Goal: Information Seeking & Learning: Learn about a topic

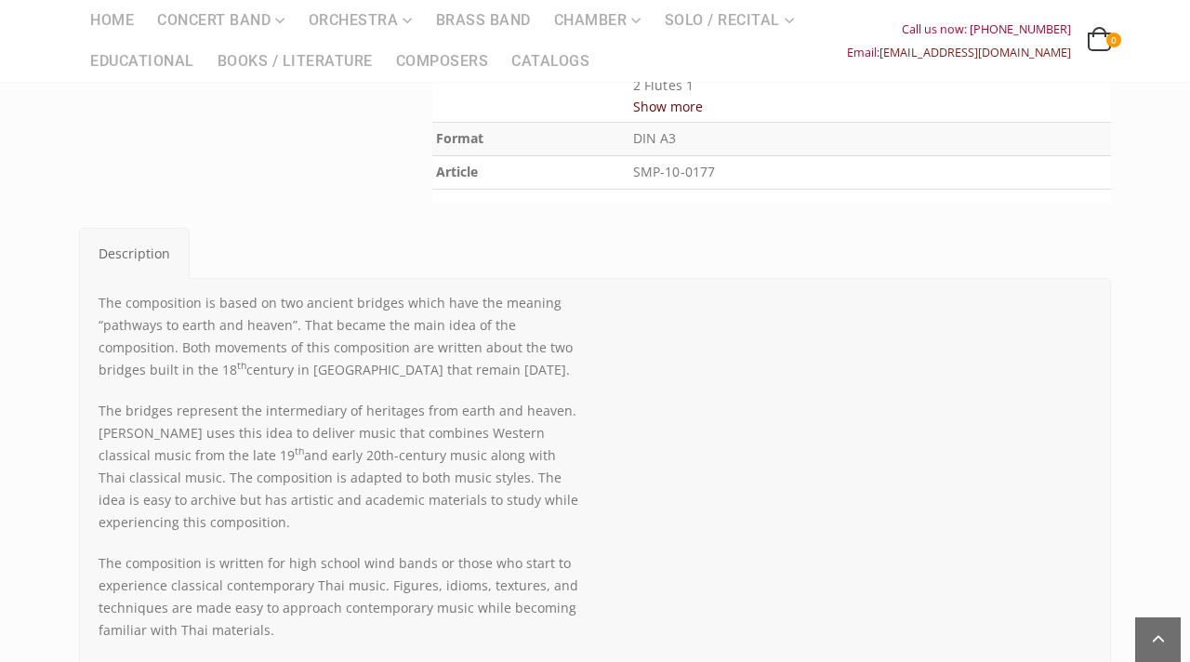
scroll to position [801, 0]
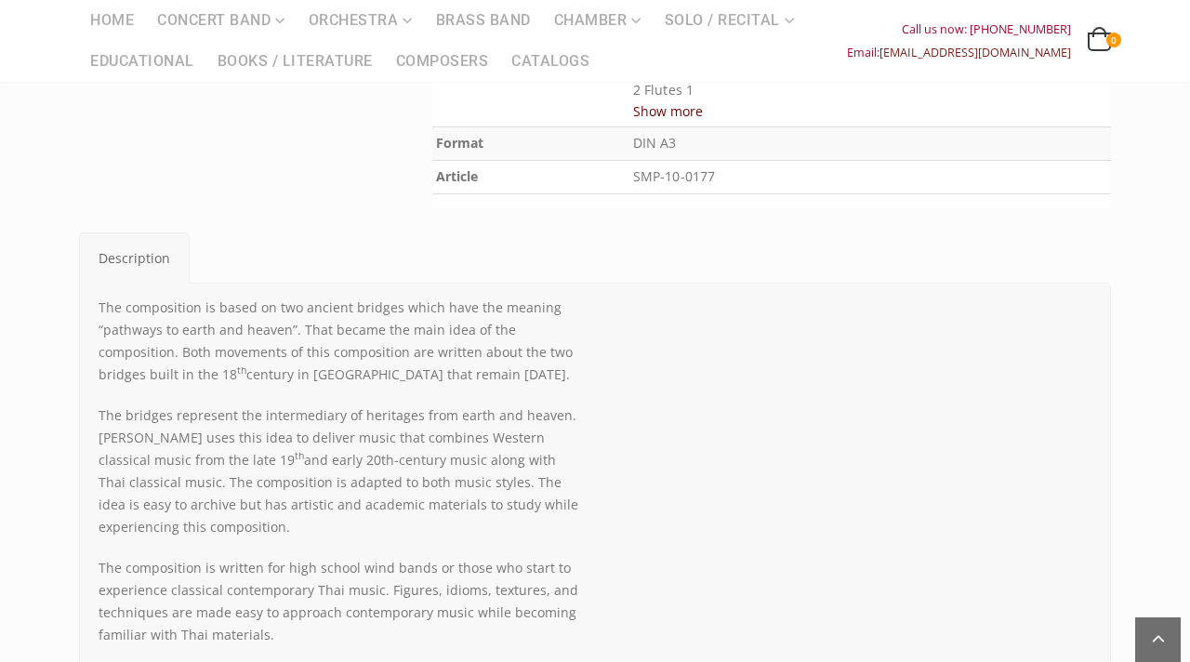
click at [703, 112] on button "Show more" at bounding box center [668, 110] width 70 height 23
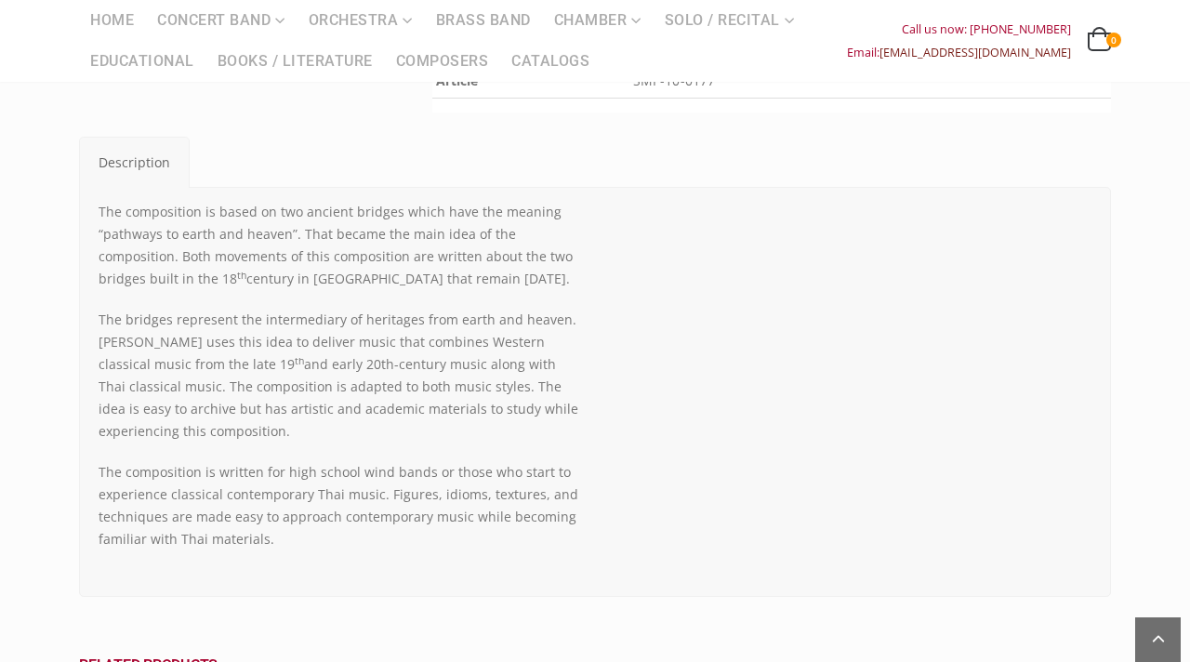
scroll to position [1742, 0]
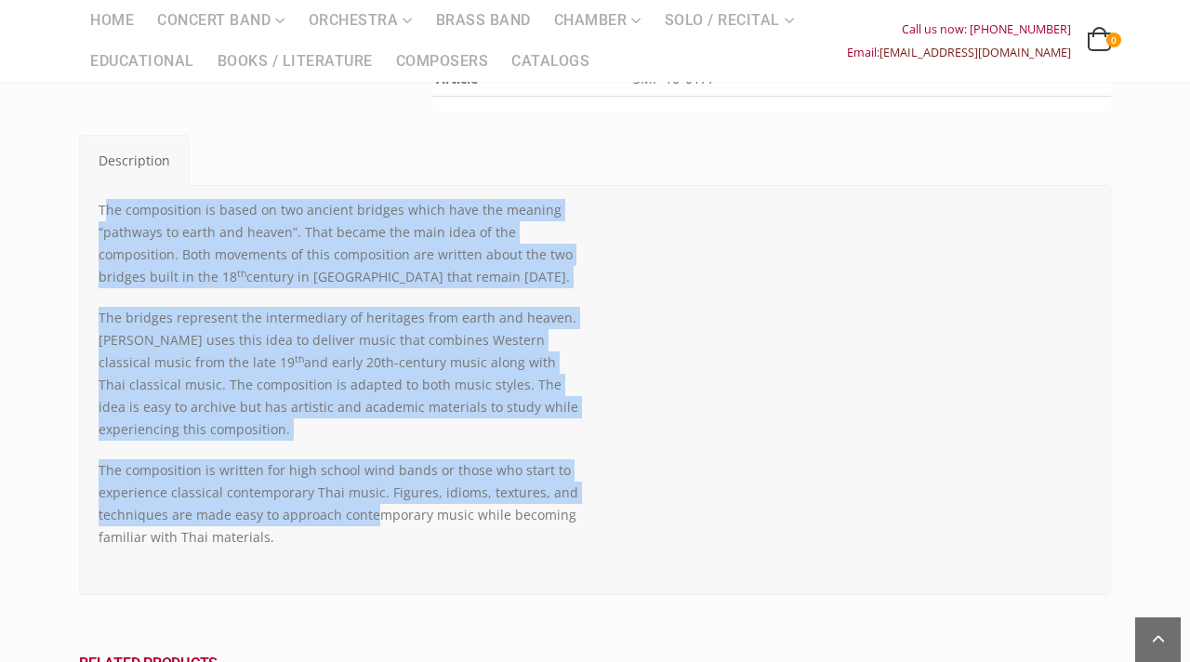
drag, startPoint x: 102, startPoint y: 213, endPoint x: 374, endPoint y: 519, distance: 408.8
click at [374, 519] on div "The composition is based on two ancient bridges which have the meaning “pathway…" at bounding box center [340, 373] width 482 height 349
click at [286, 401] on p "The bridges represent the intermediary of heritages from earth and heaven. [PER…" at bounding box center [340, 374] width 482 height 134
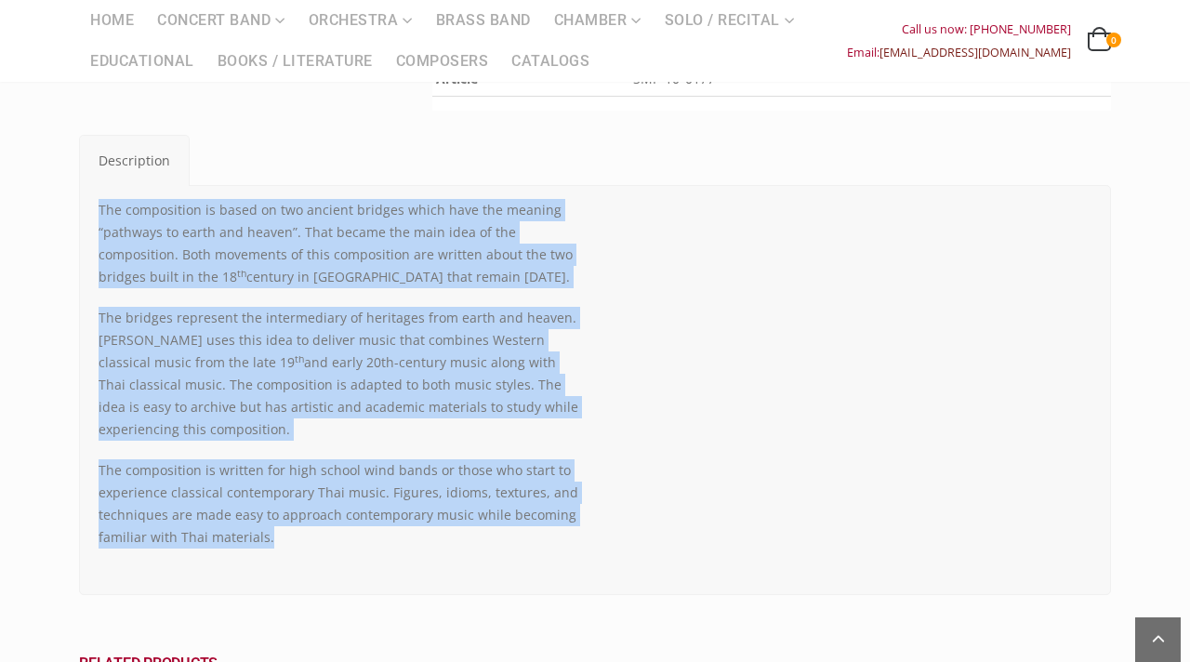
drag, startPoint x: 99, startPoint y: 212, endPoint x: 270, endPoint y: 577, distance: 403.3
click at [270, 577] on div "The composition is based on two ancient bridges which have the meaning “pathway…" at bounding box center [340, 390] width 482 height 382
copy div "The composition is based on two ancient bridges which have the meaning “pathway…"
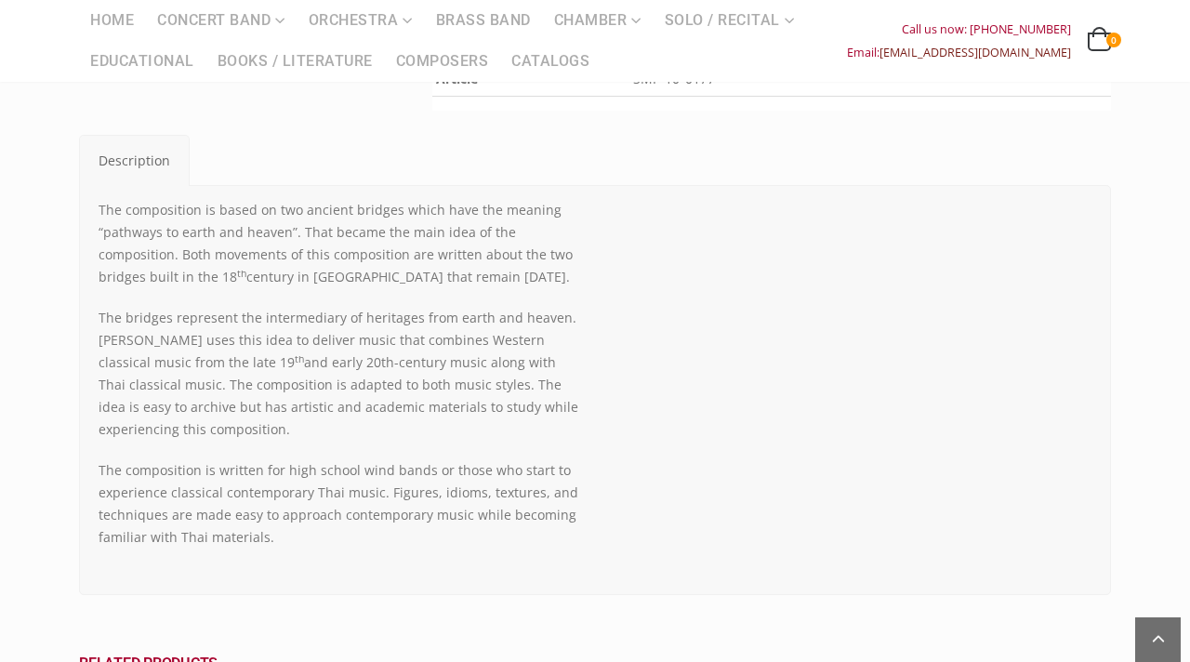
click at [801, 164] on ul "Description" at bounding box center [592, 160] width 1028 height 52
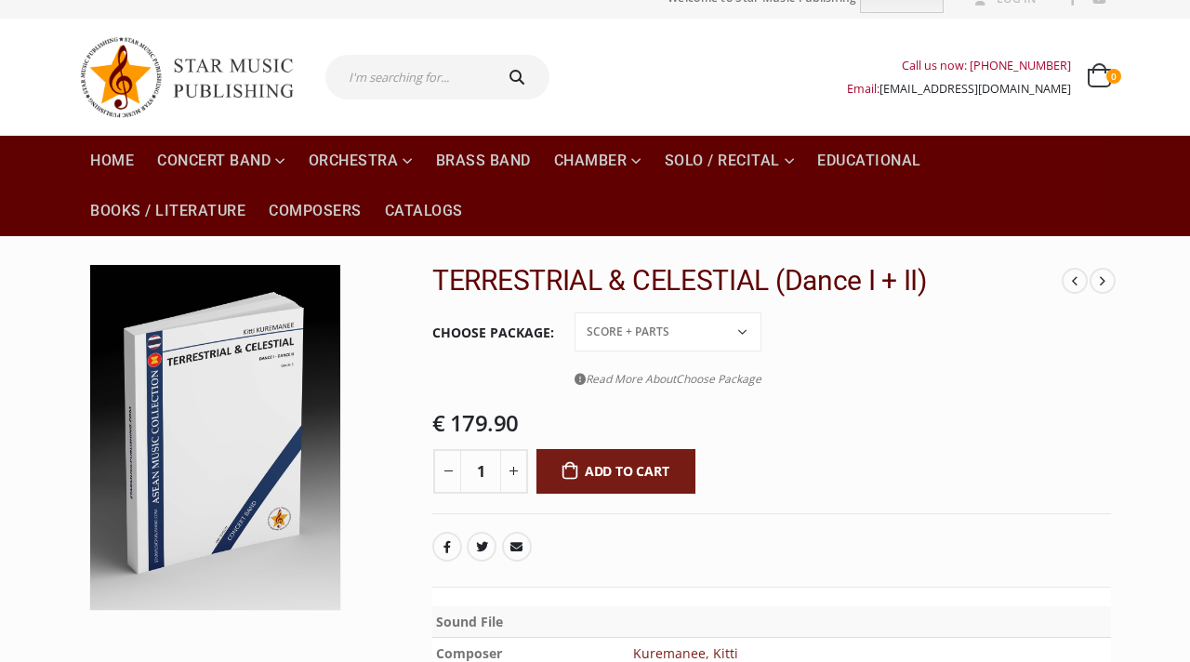
scroll to position [21, 0]
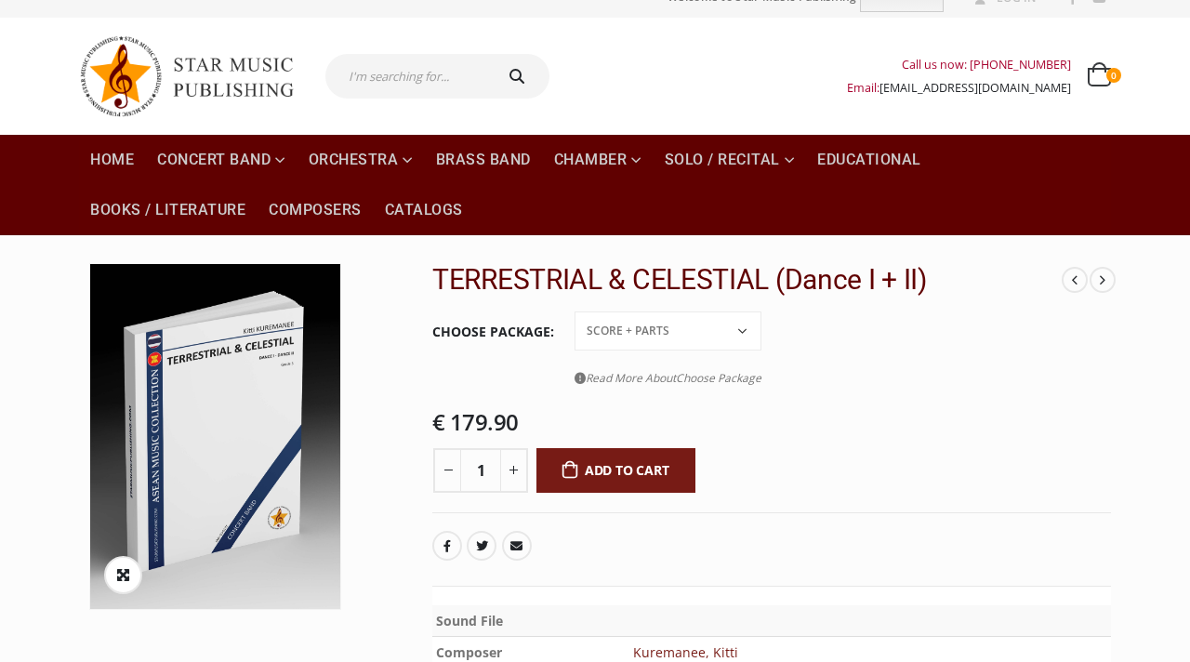
click at [168, 421] on img at bounding box center [215, 436] width 250 height 345
click at [127, 577] on icon at bounding box center [123, 575] width 14 height 34
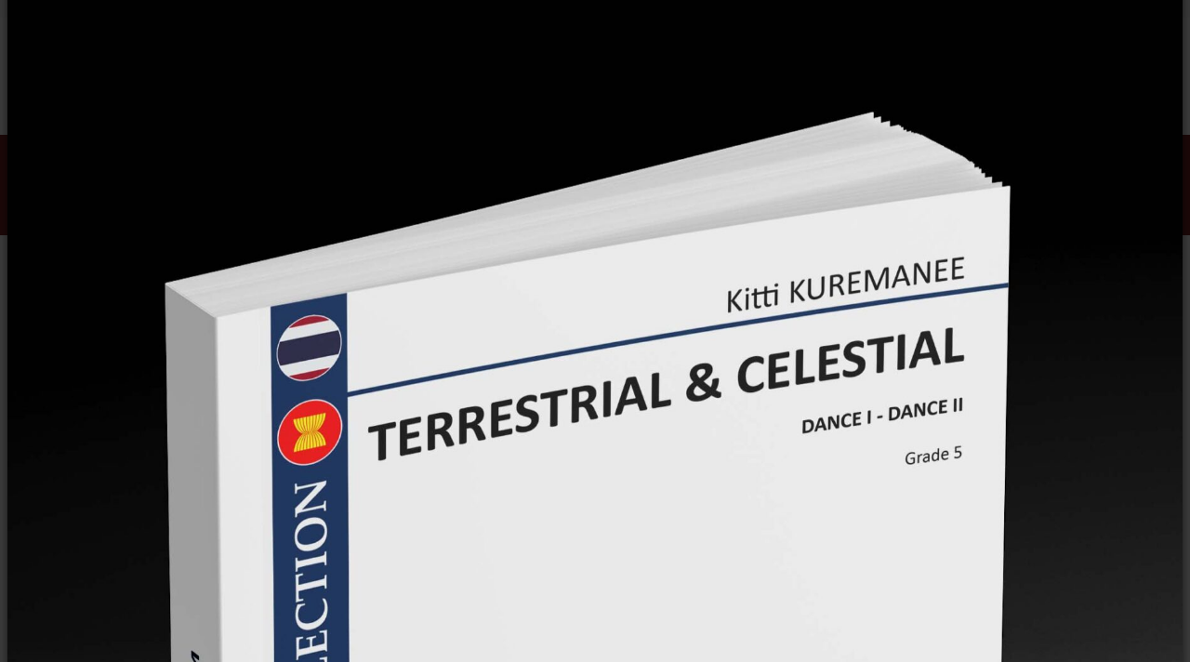
scroll to position [0, 0]
